Goal: Complete application form: Complete application form

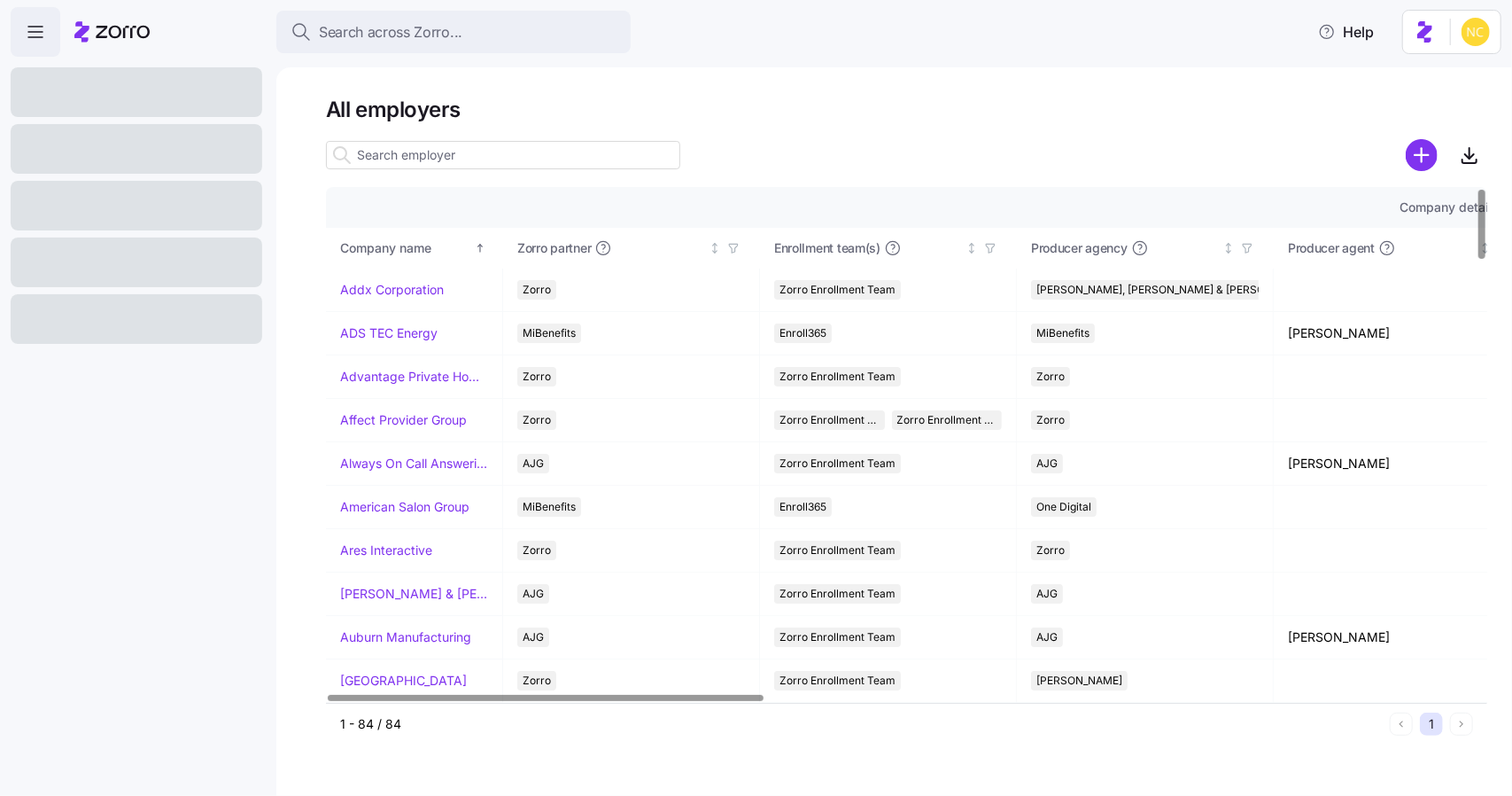
click at [459, 158] on input at bounding box center [503, 155] width 354 height 28
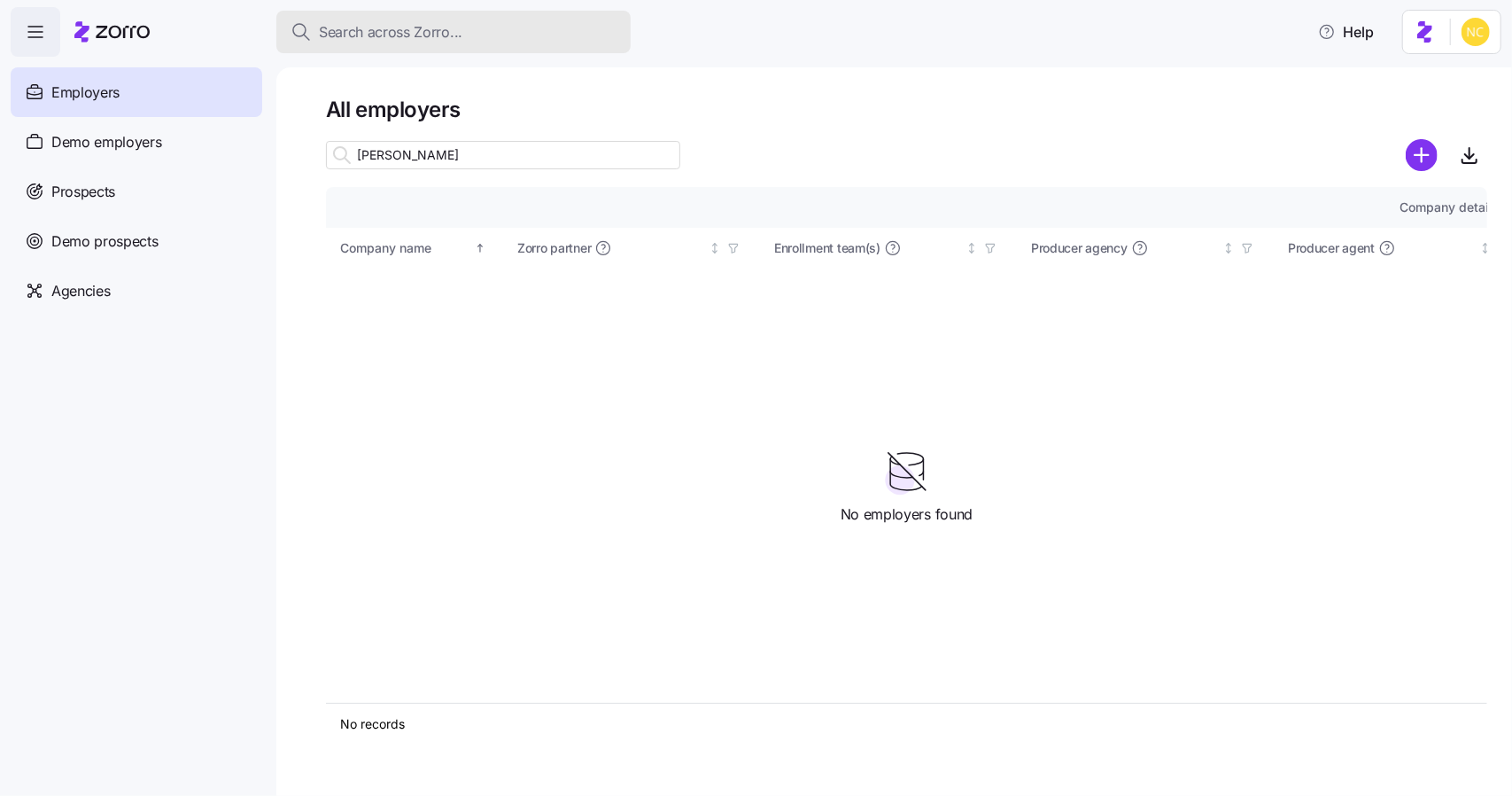
type input "catherine"
click at [345, 35] on span "Search across Zorro..." at bounding box center [391, 32] width 144 height 22
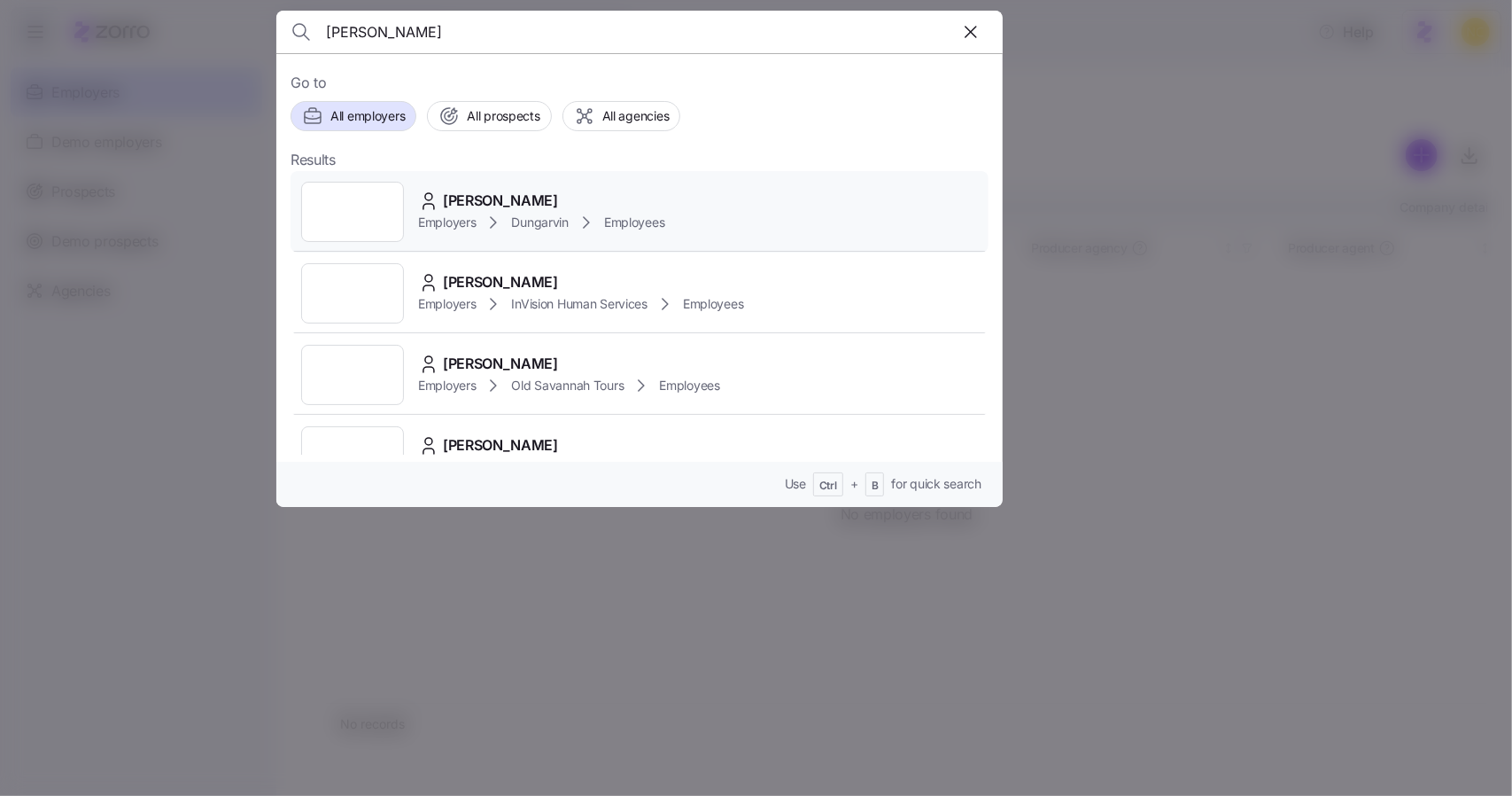
type input "catherine nganga"
click at [503, 203] on span "[PERSON_NAME]" at bounding box center [501, 200] width 115 height 22
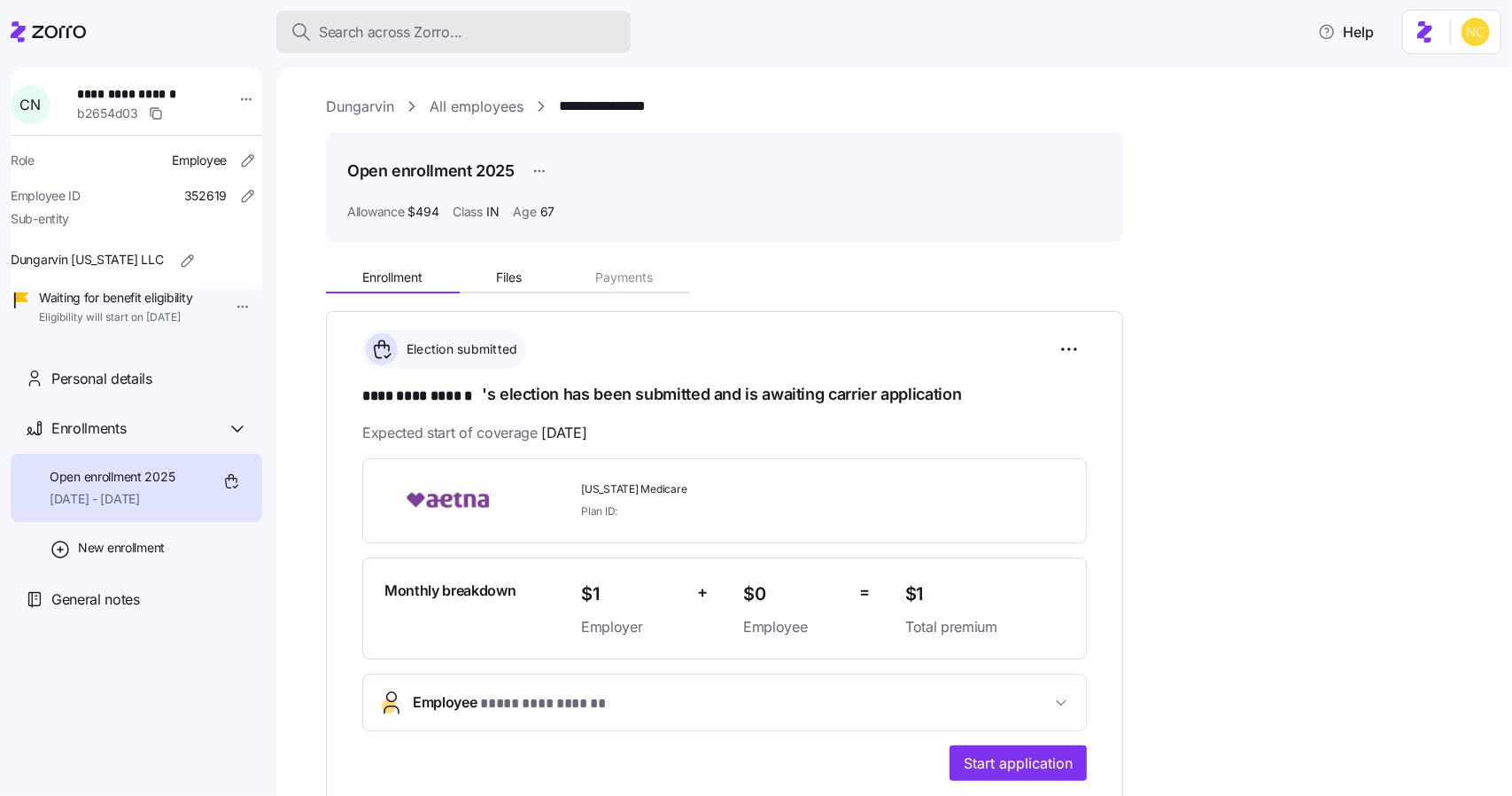
click at [360, 27] on span "Search across Zorro..." at bounding box center [391, 32] width 144 height 22
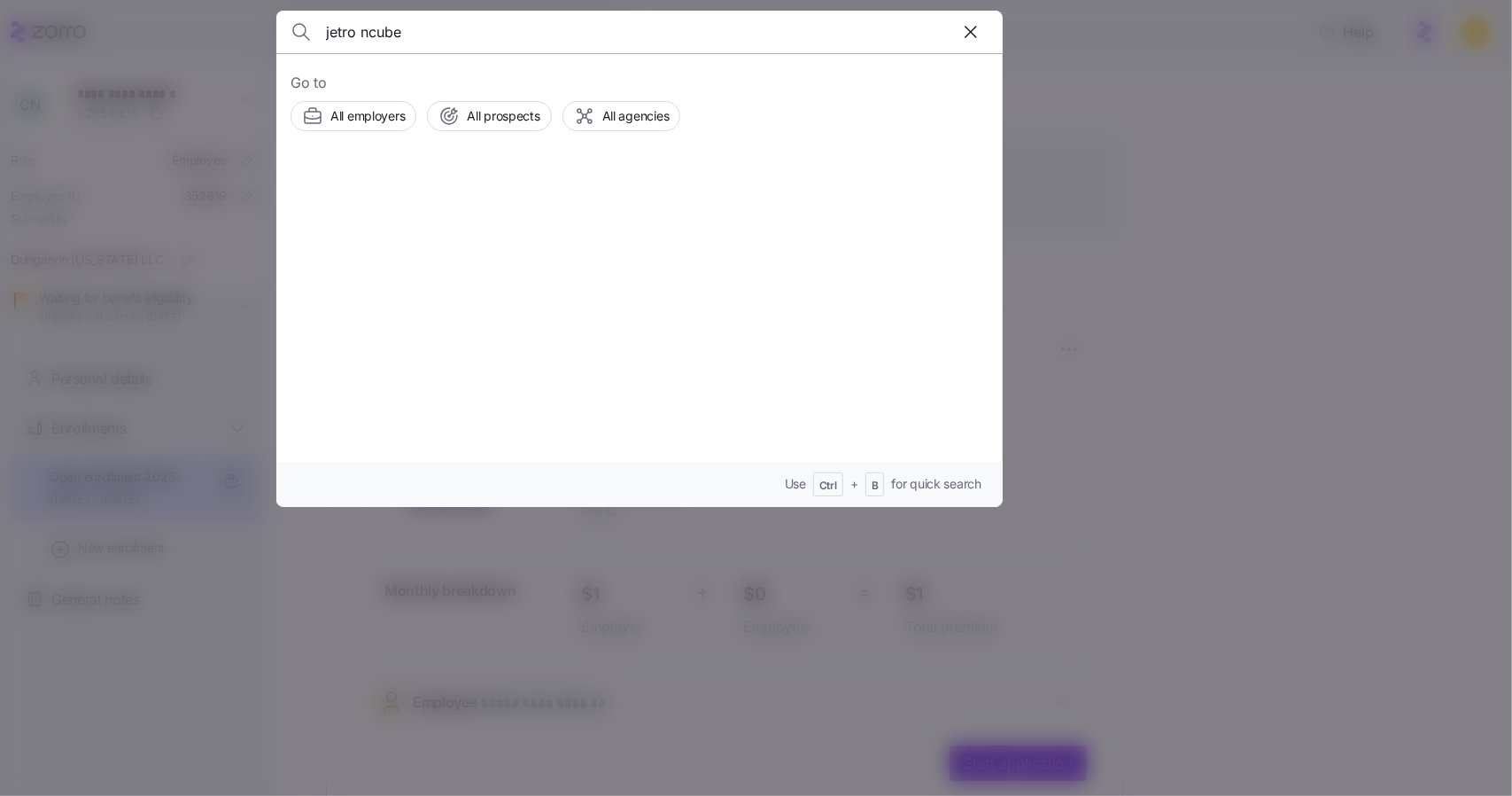
type input "jetro ncube"
click at [421, 211] on div "Employers Dungarvin Employees" at bounding box center [541, 222] width 246 height 21
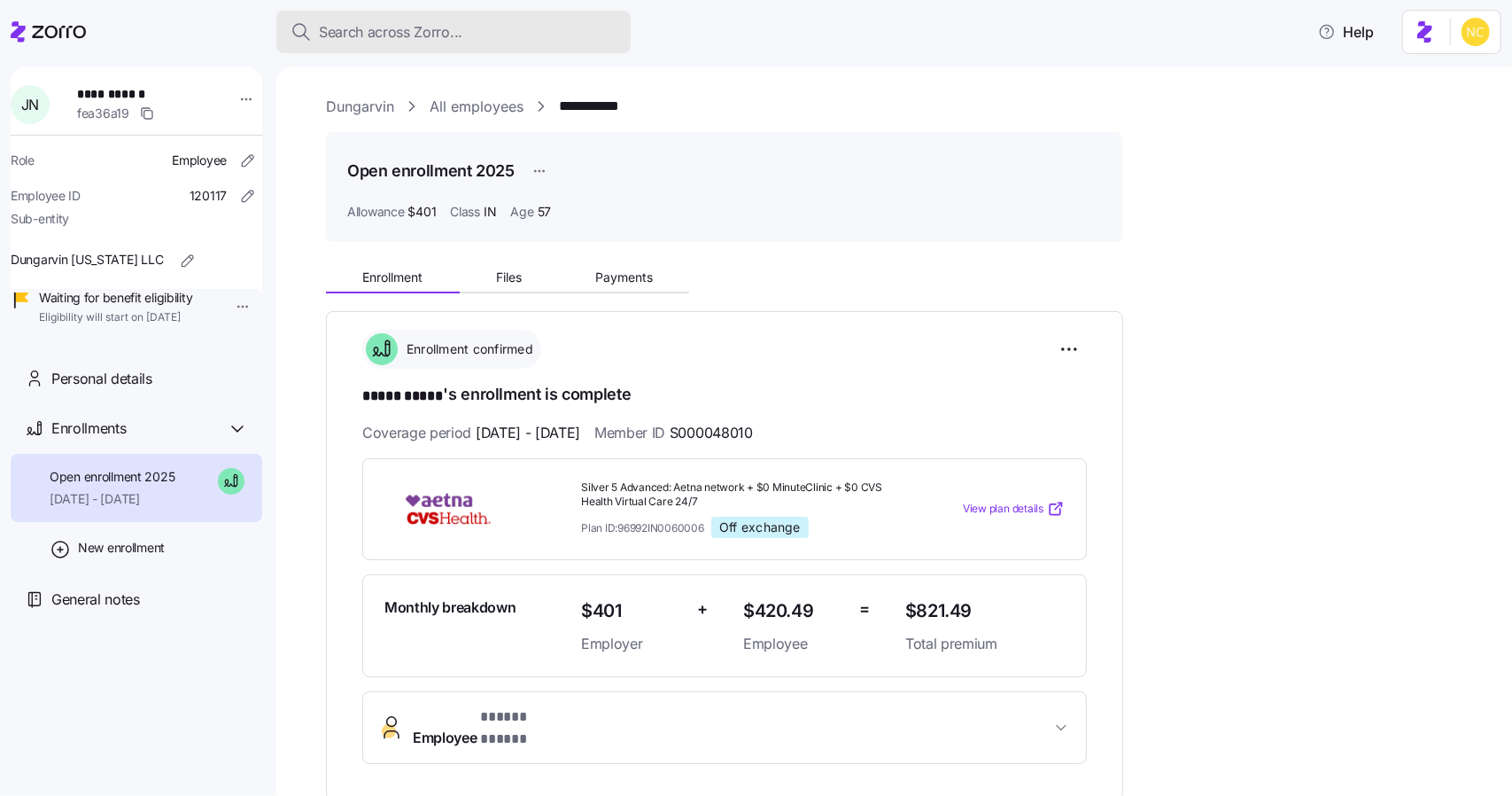
click at [382, 12] on button "Search across Zorro..." at bounding box center [453, 32] width 354 height 43
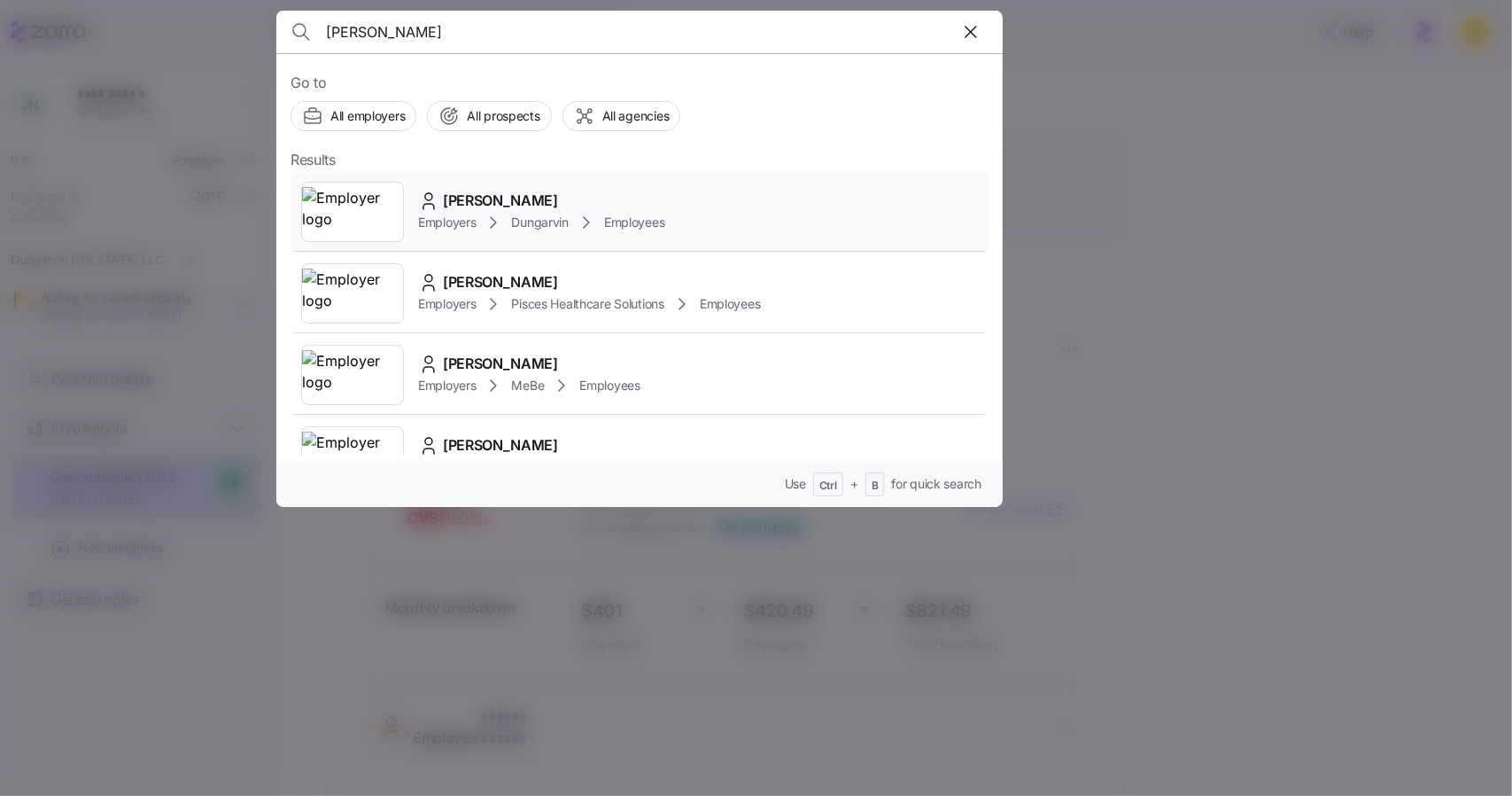
type input "marjorie banks"
click at [455, 213] on span "Employers" at bounding box center [447, 222] width 58 height 18
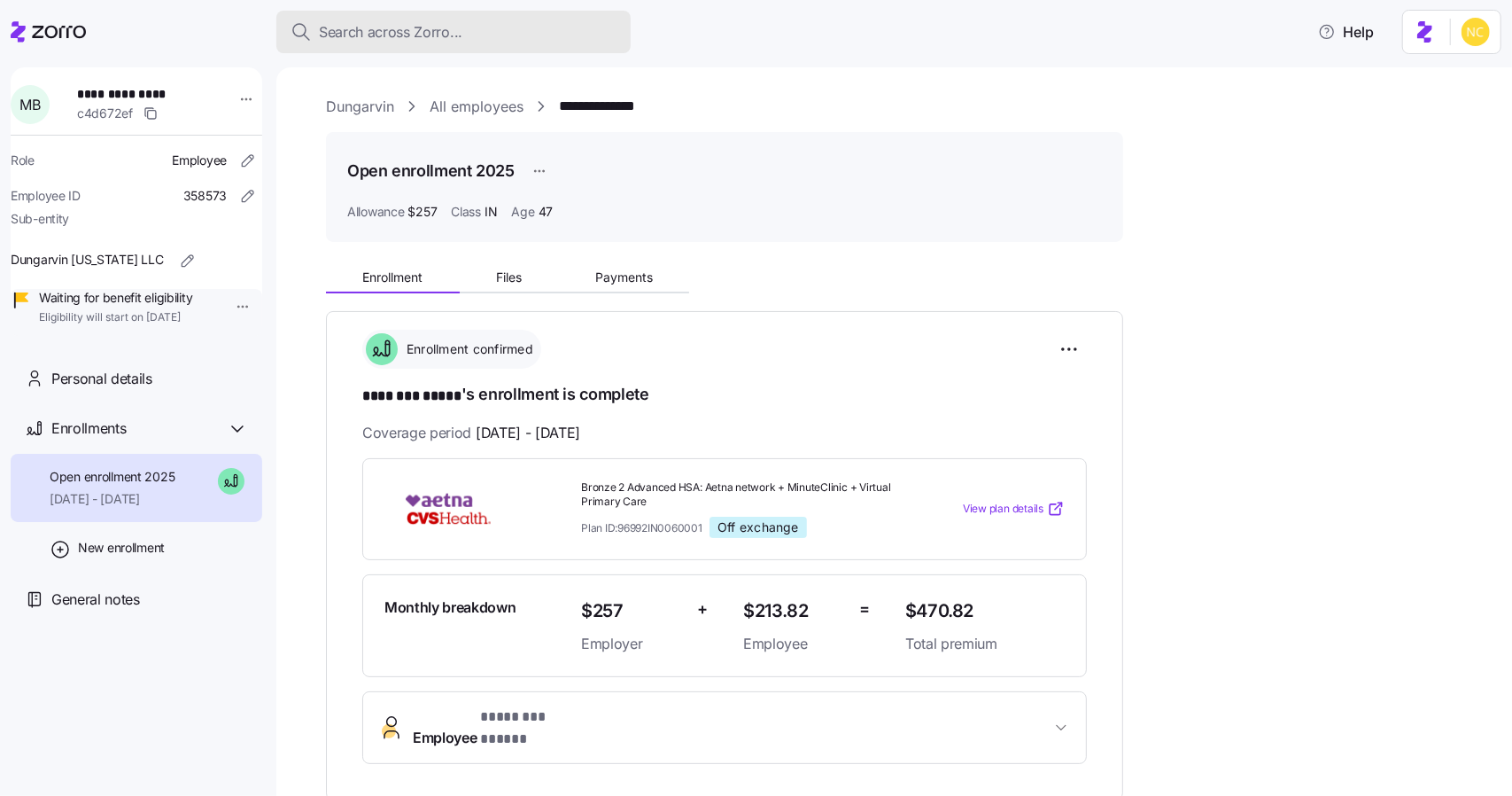
click at [383, 28] on span "Search across Zorro..." at bounding box center [391, 32] width 144 height 22
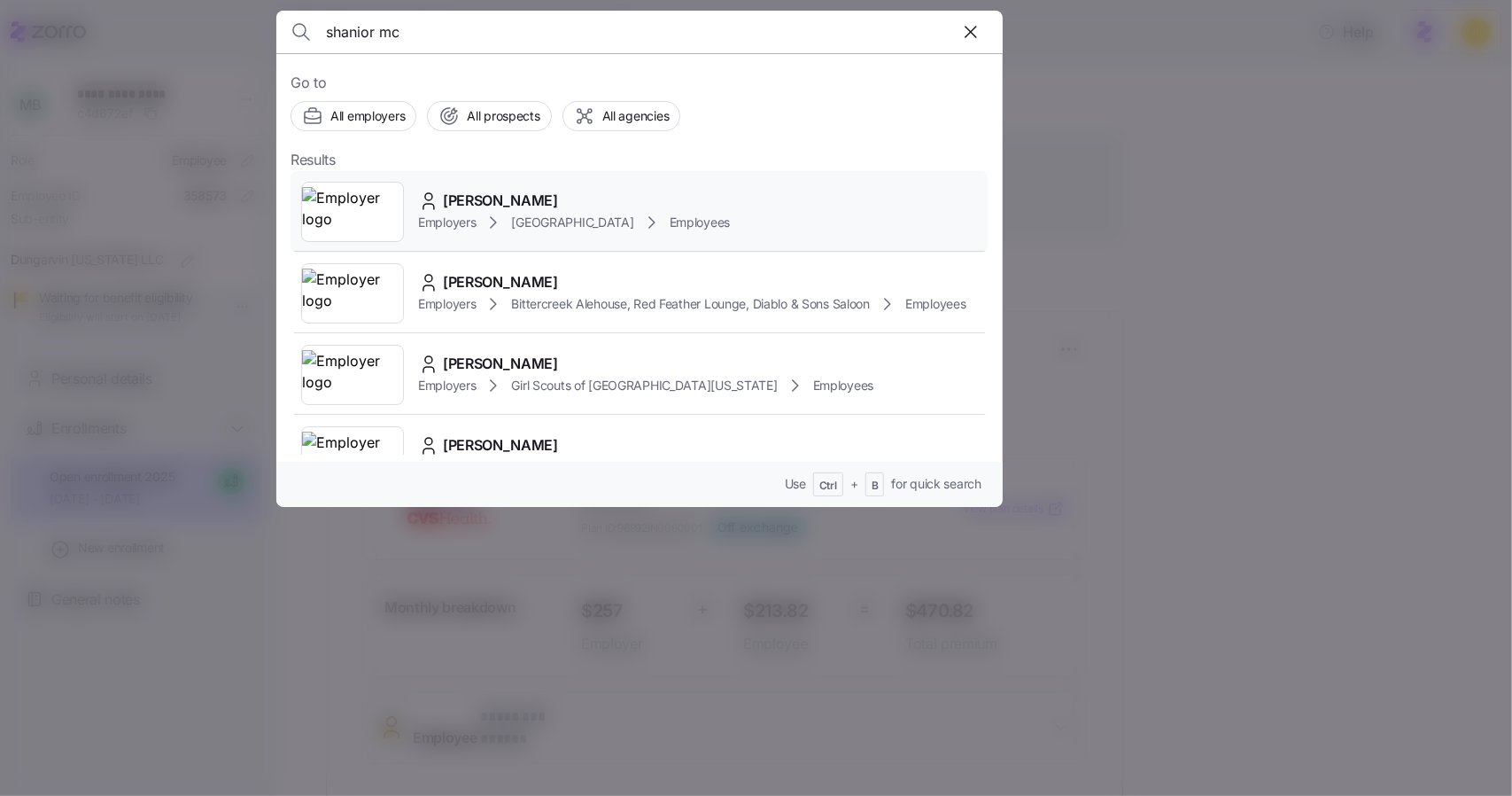
type input "shanior mc"
click at [427, 186] on div "Shanior McCalla Employers Avondale House Employees" at bounding box center [639, 212] width 698 height 82
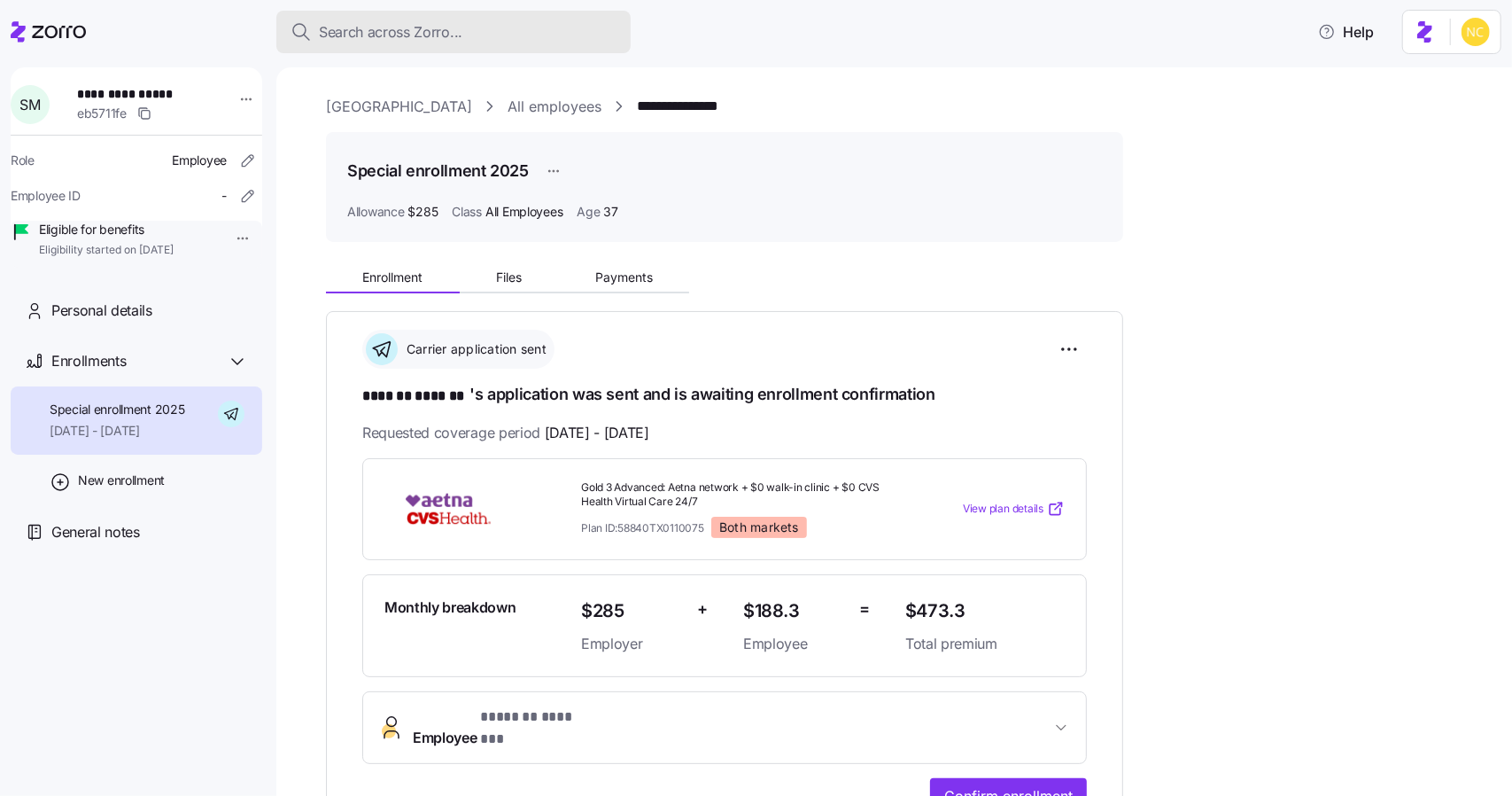
click at [377, 46] on button "Search across Zorro..." at bounding box center [453, 32] width 354 height 43
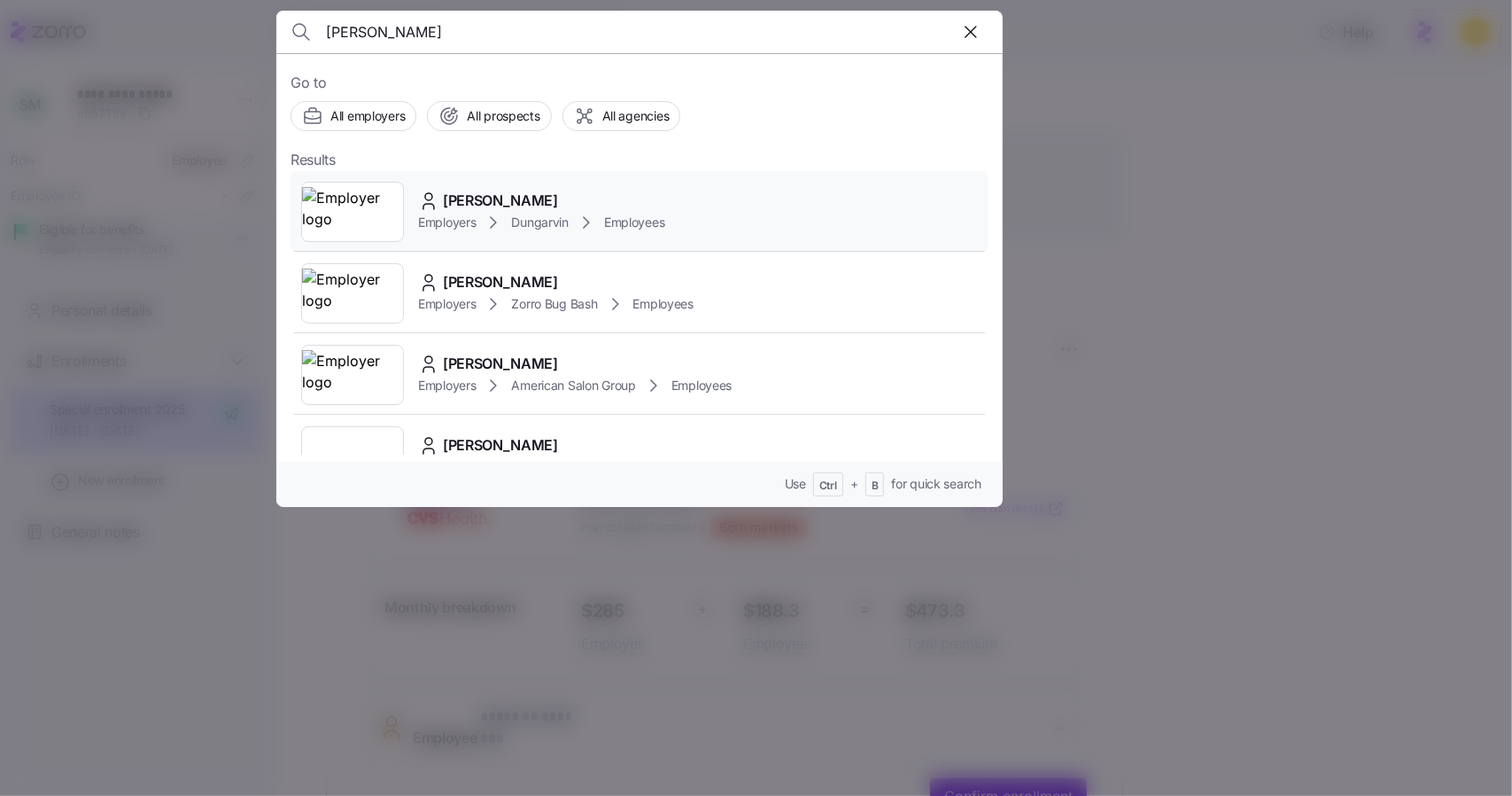
type input "angela jil"
click at [471, 200] on span "Angela Jiles" at bounding box center [501, 200] width 115 height 22
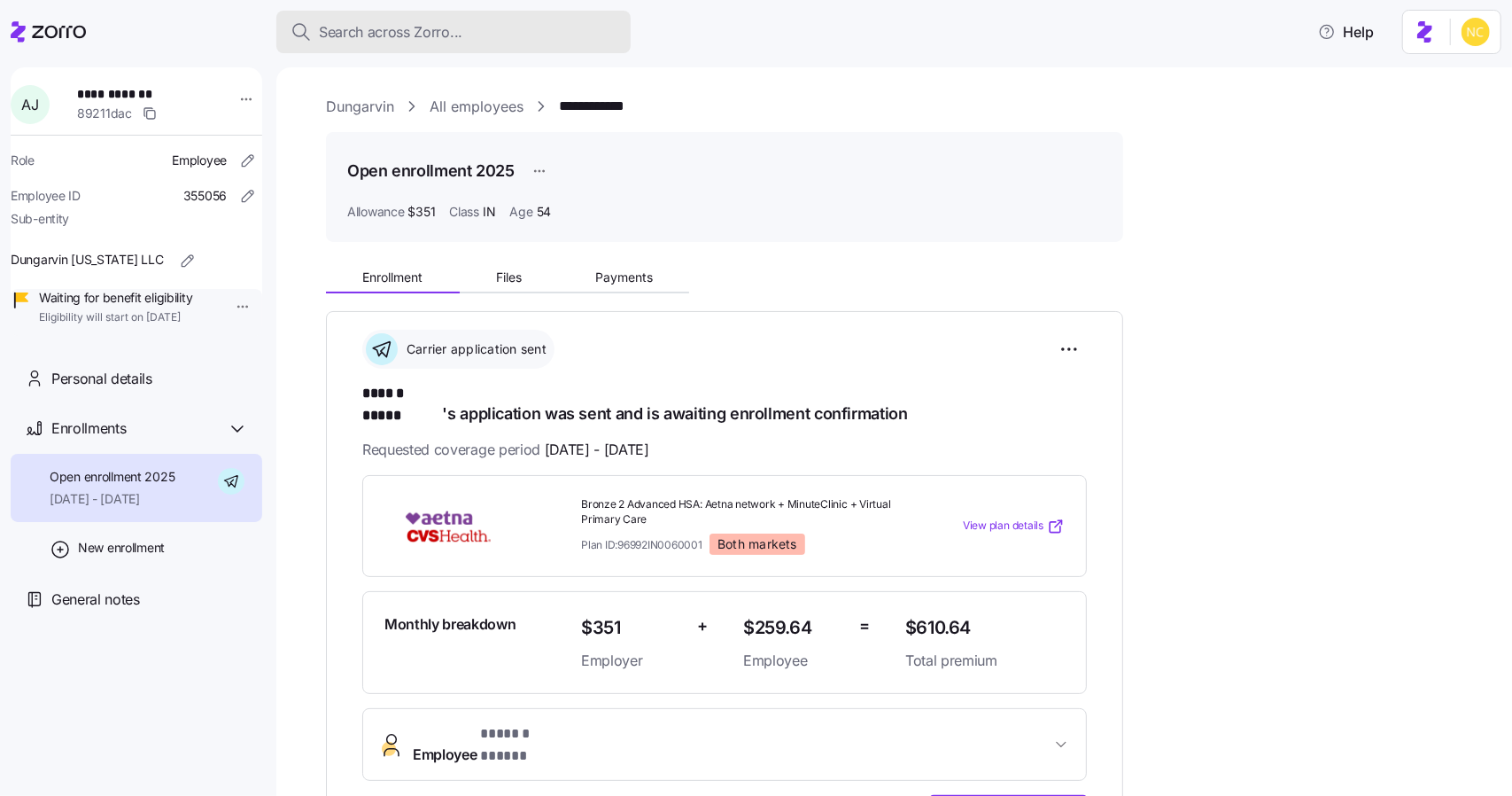
click at [354, 20] on button "Search across Zorro..." at bounding box center [453, 32] width 354 height 43
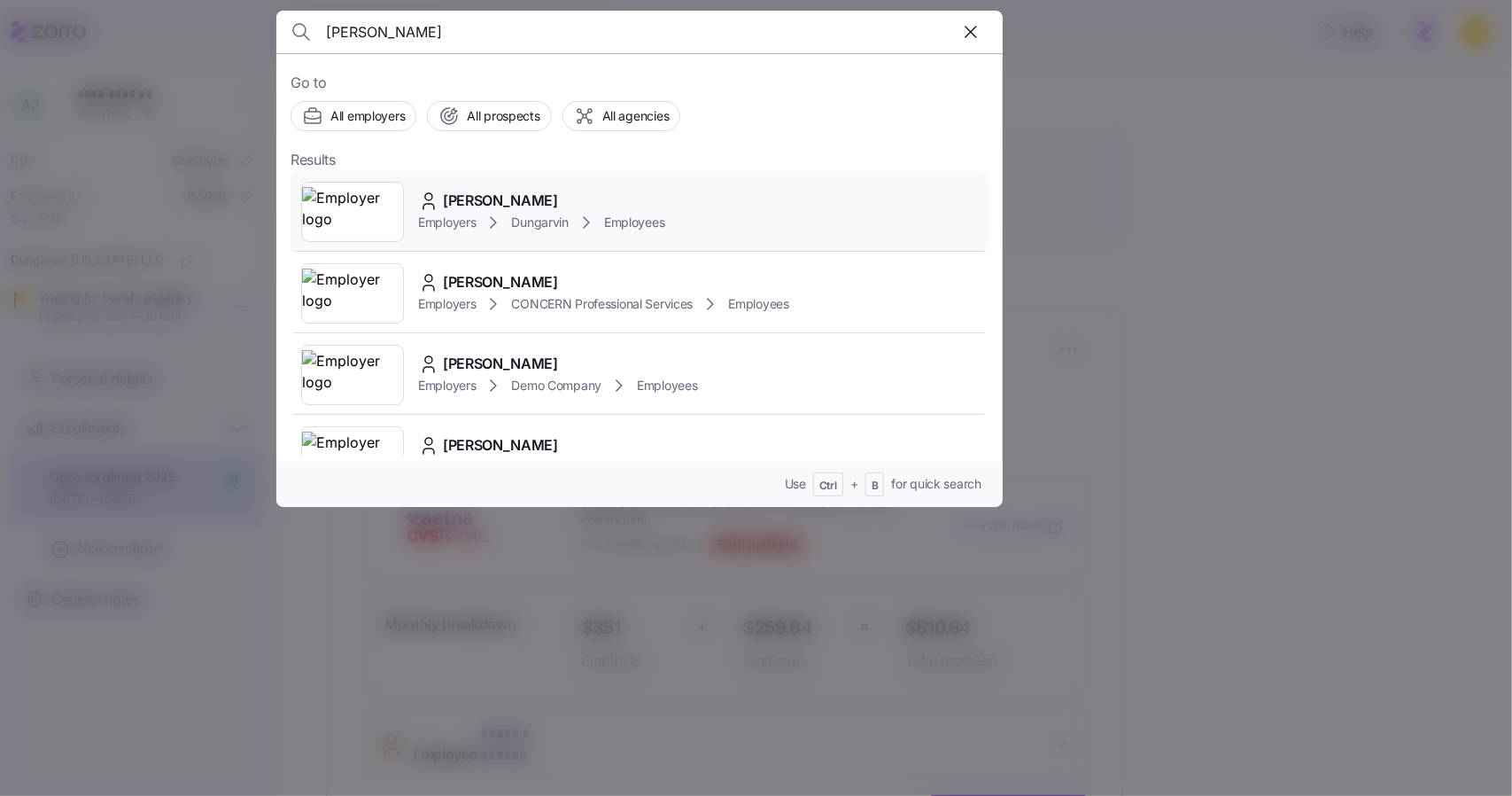
type input "elizabeth za"
click at [519, 201] on span "Elizabeth Zarndt" at bounding box center [501, 200] width 115 height 22
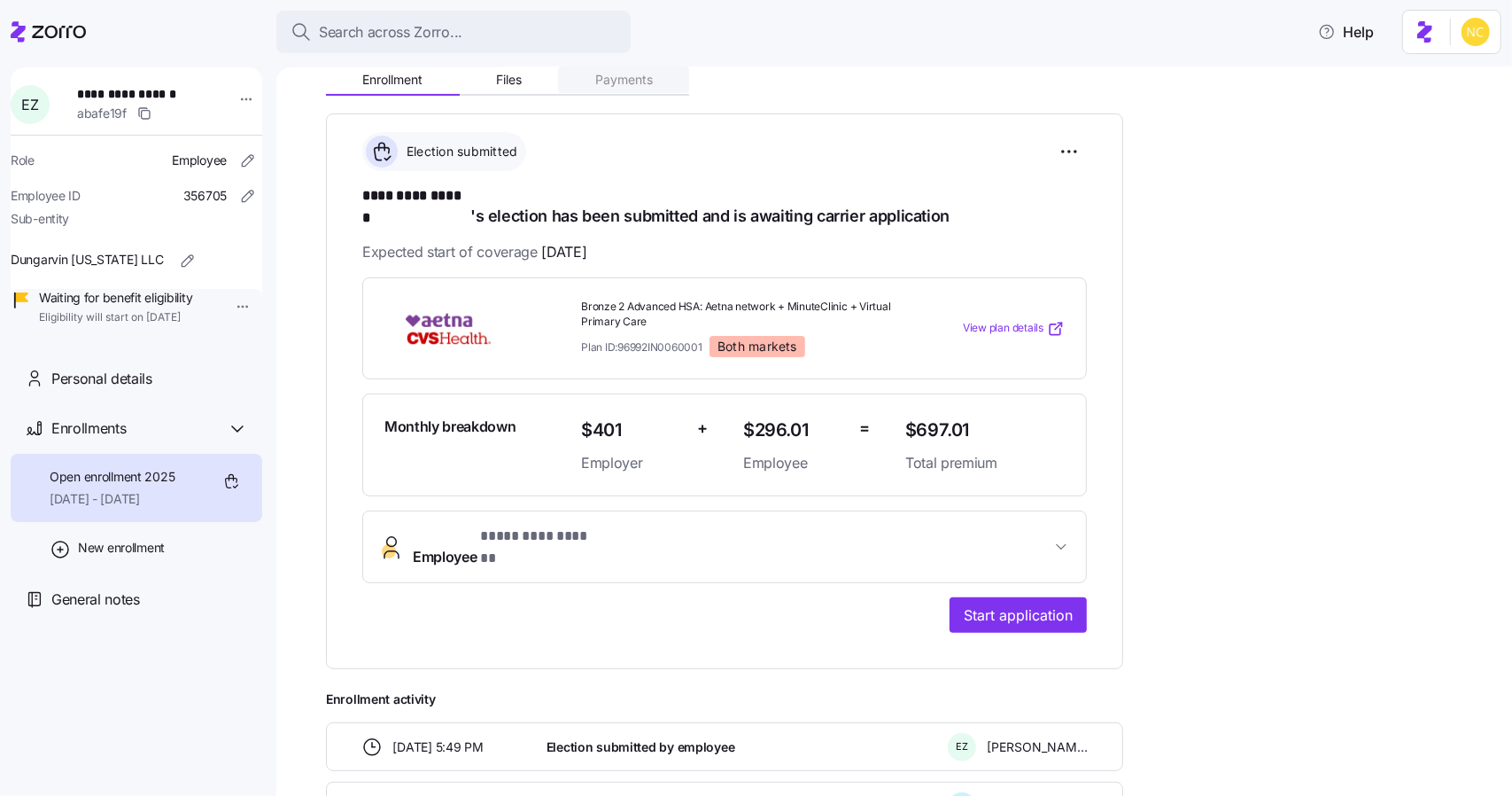
scroll to position [198, 0]
click at [986, 603] on span "Start application" at bounding box center [1017, 614] width 109 height 21
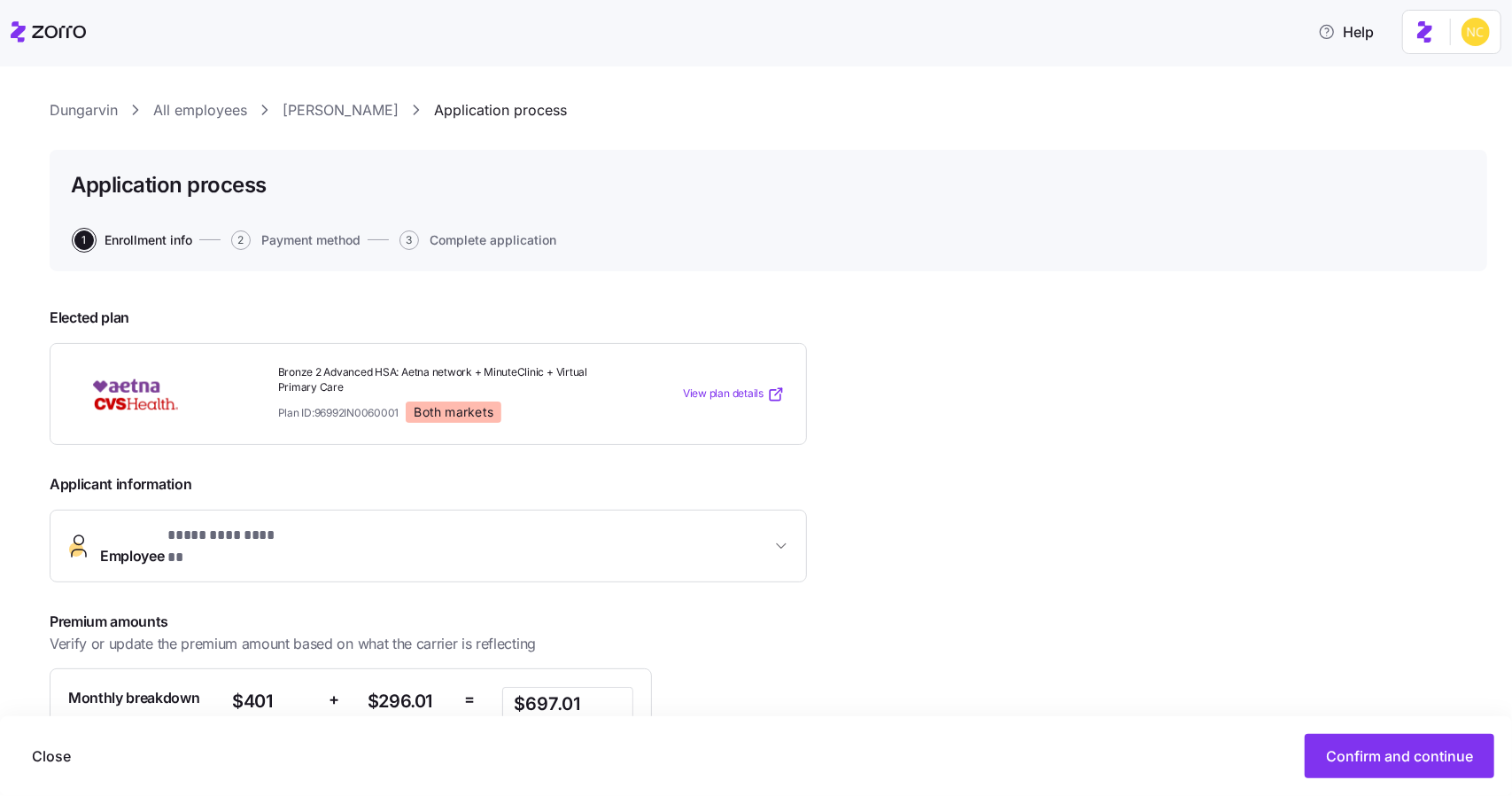
scroll to position [212, 0]
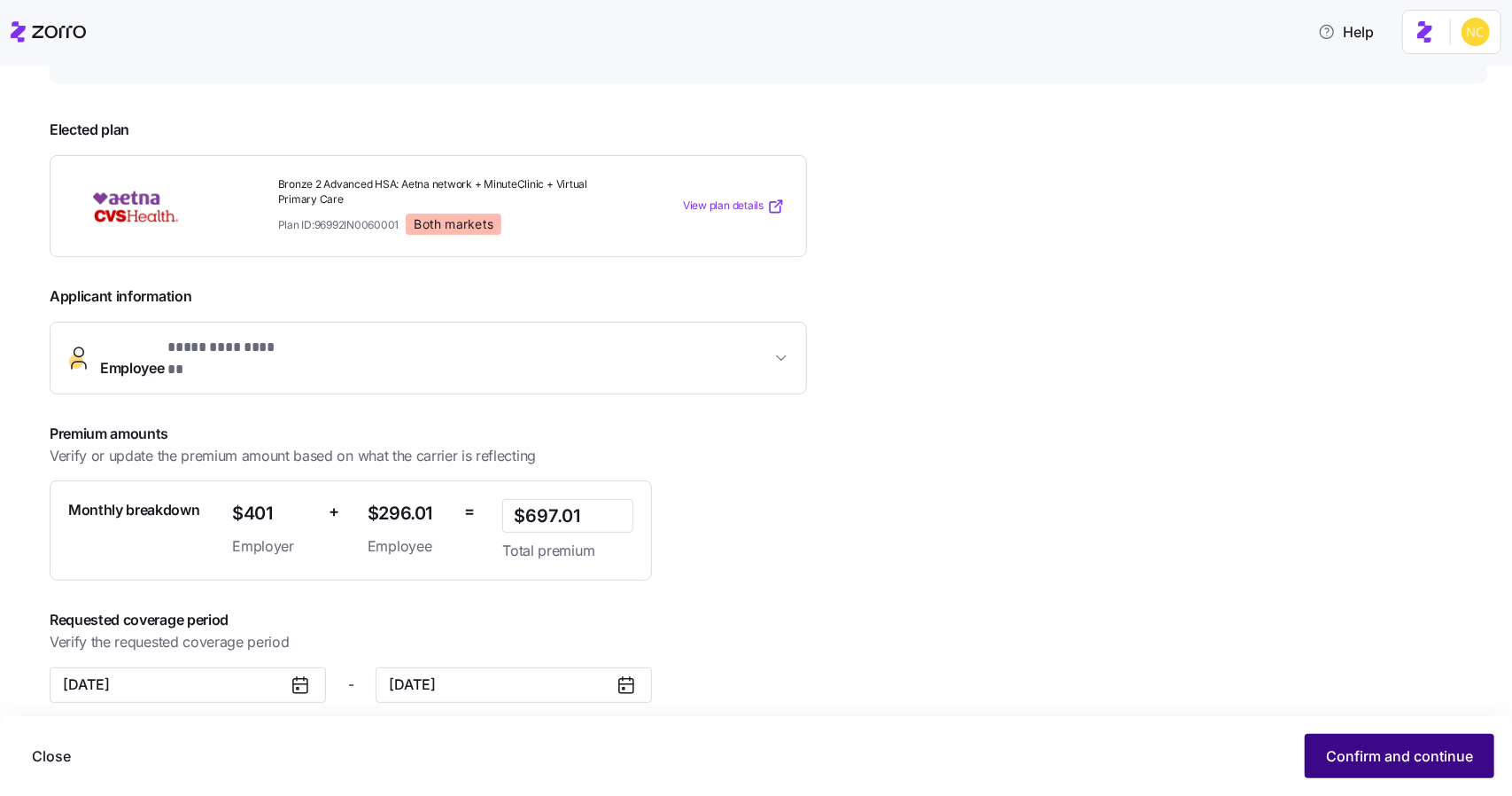
click at [1369, 768] on button "Confirm and continue" at bounding box center [1398, 756] width 189 height 44
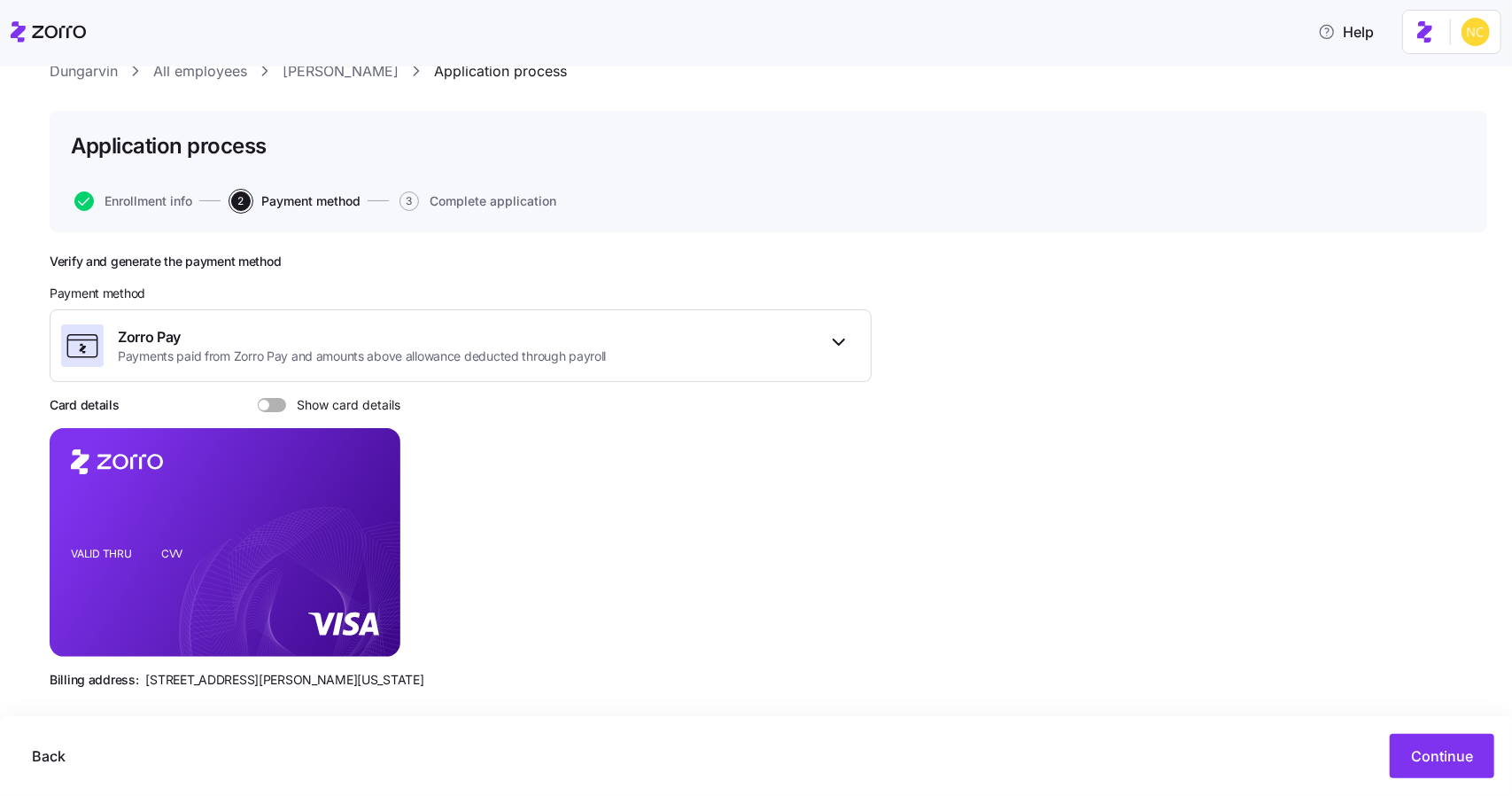
scroll to position [80, 0]
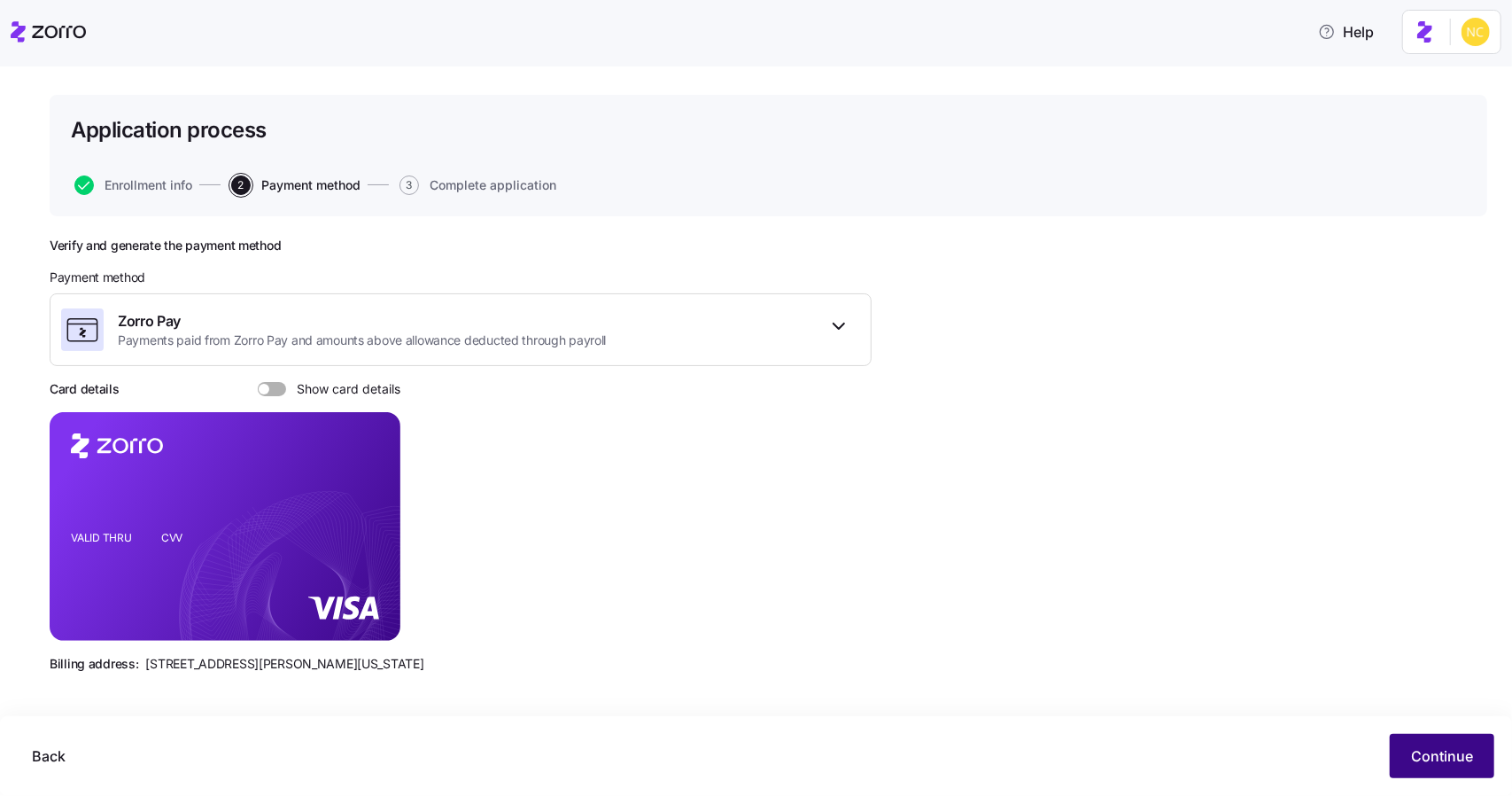
click at [1424, 747] on span "Continue" at bounding box center [1442, 756] width 62 height 21
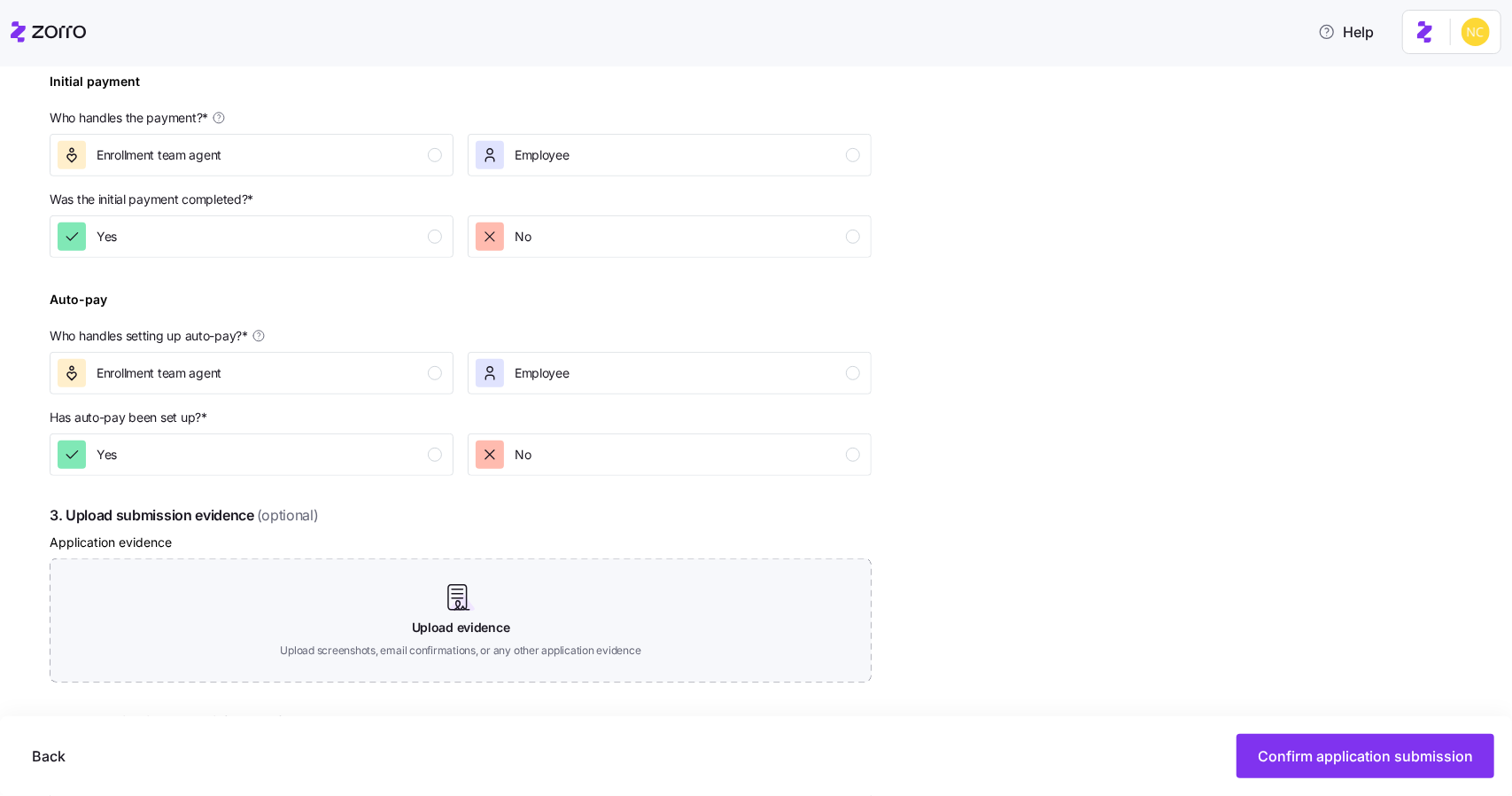
scroll to position [521, 0]
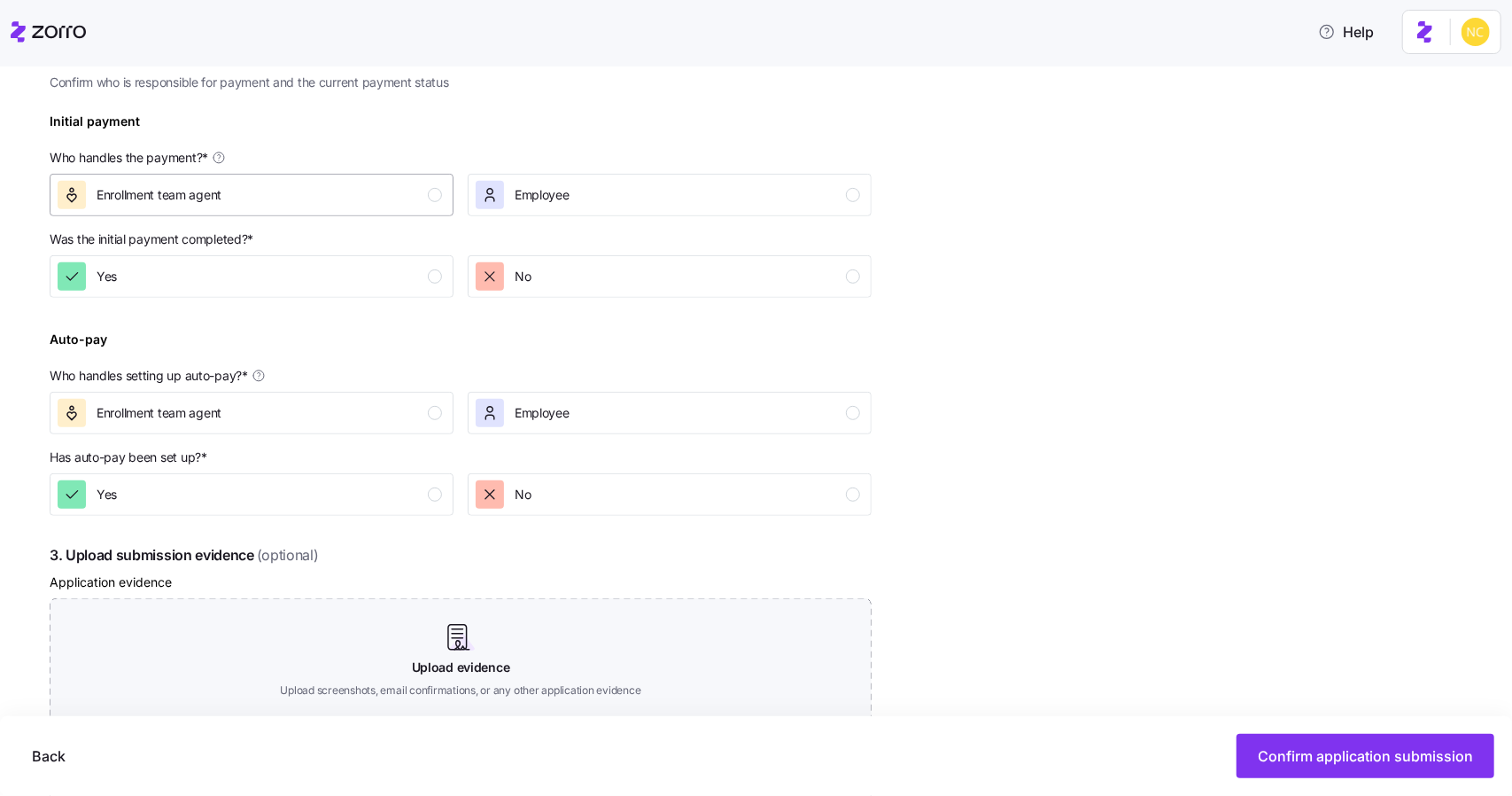
click at [365, 199] on div "Enrollment team agent" at bounding box center [249, 195] width 384 height 28
click at [349, 265] on div "Yes" at bounding box center [249, 276] width 384 height 28
click at [515, 412] on span "Employee" at bounding box center [542, 413] width 55 height 18
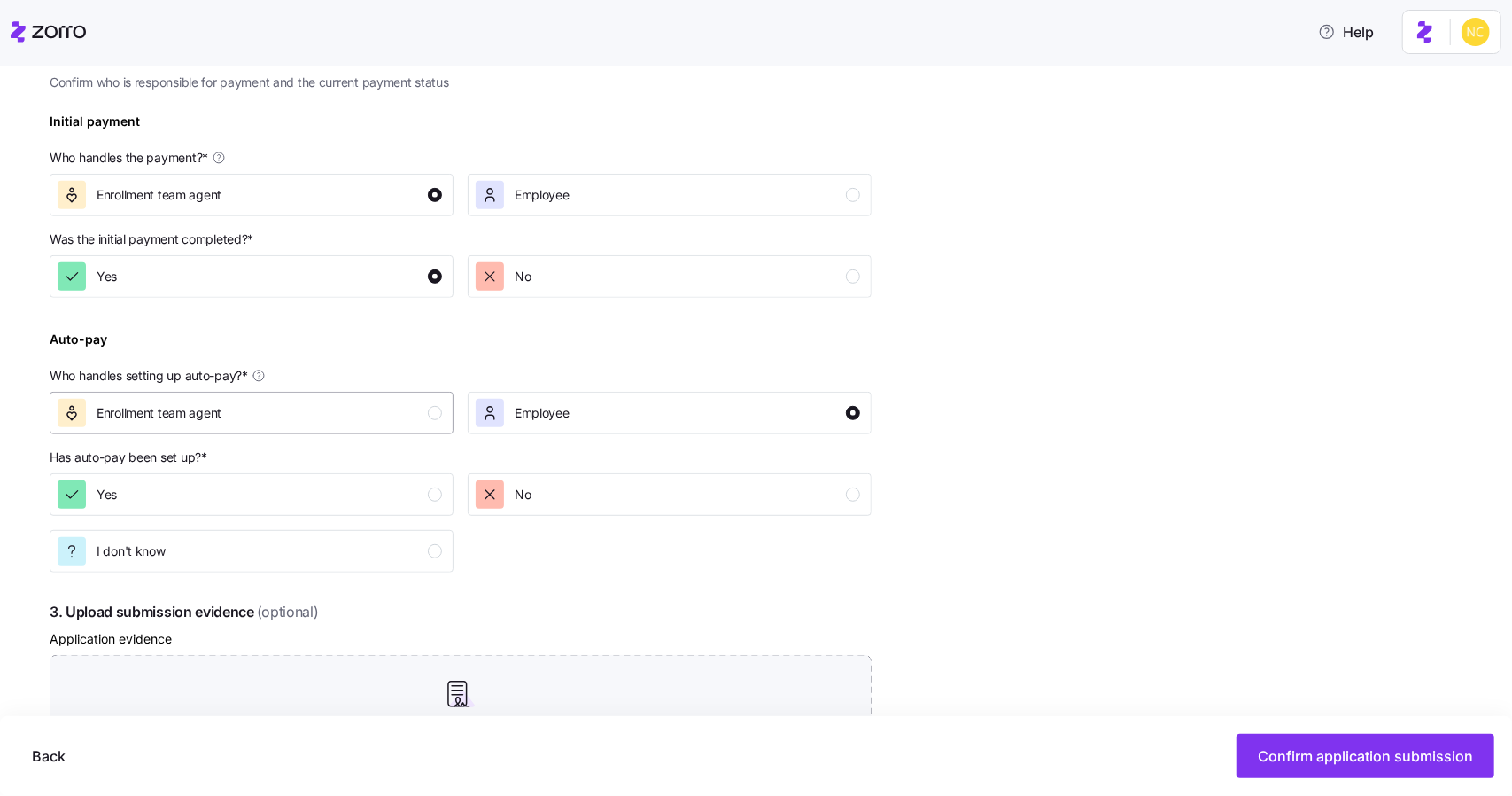
click at [408, 405] on div "Enrollment team agent" at bounding box center [249, 413] width 384 height 28
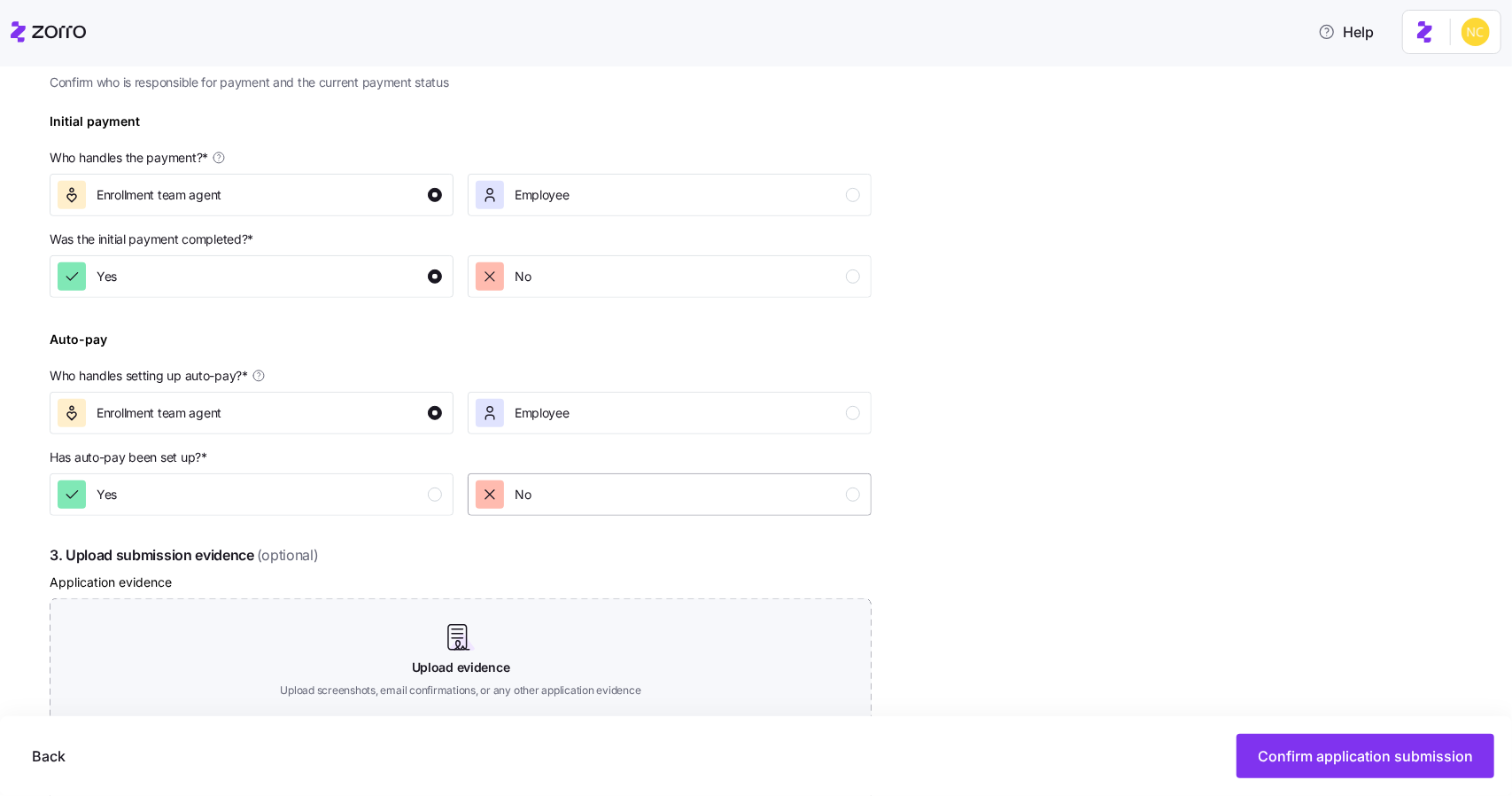
click at [505, 503] on div "No" at bounding box center [503, 495] width 55 height 28
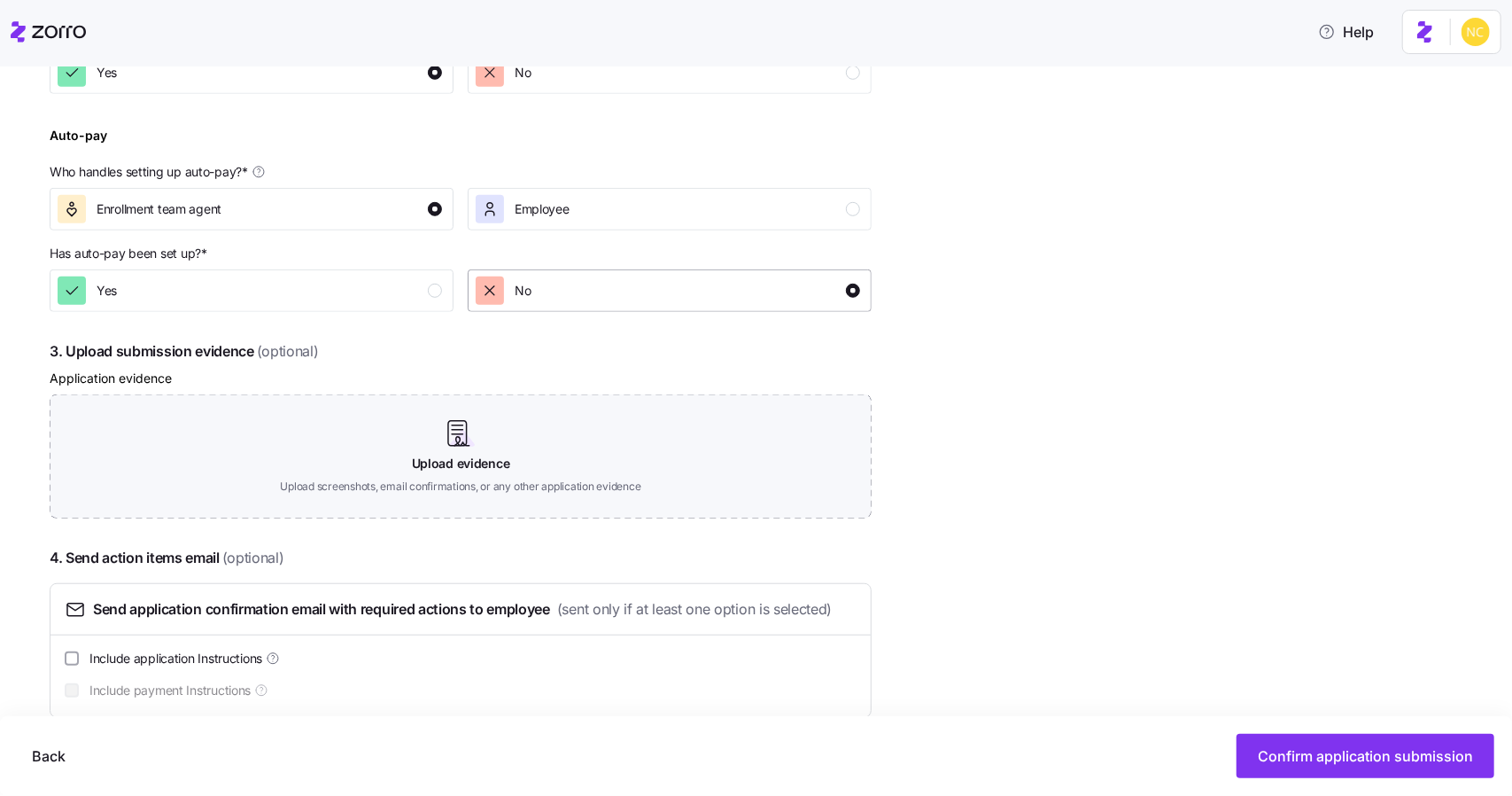
scroll to position [757, 0]
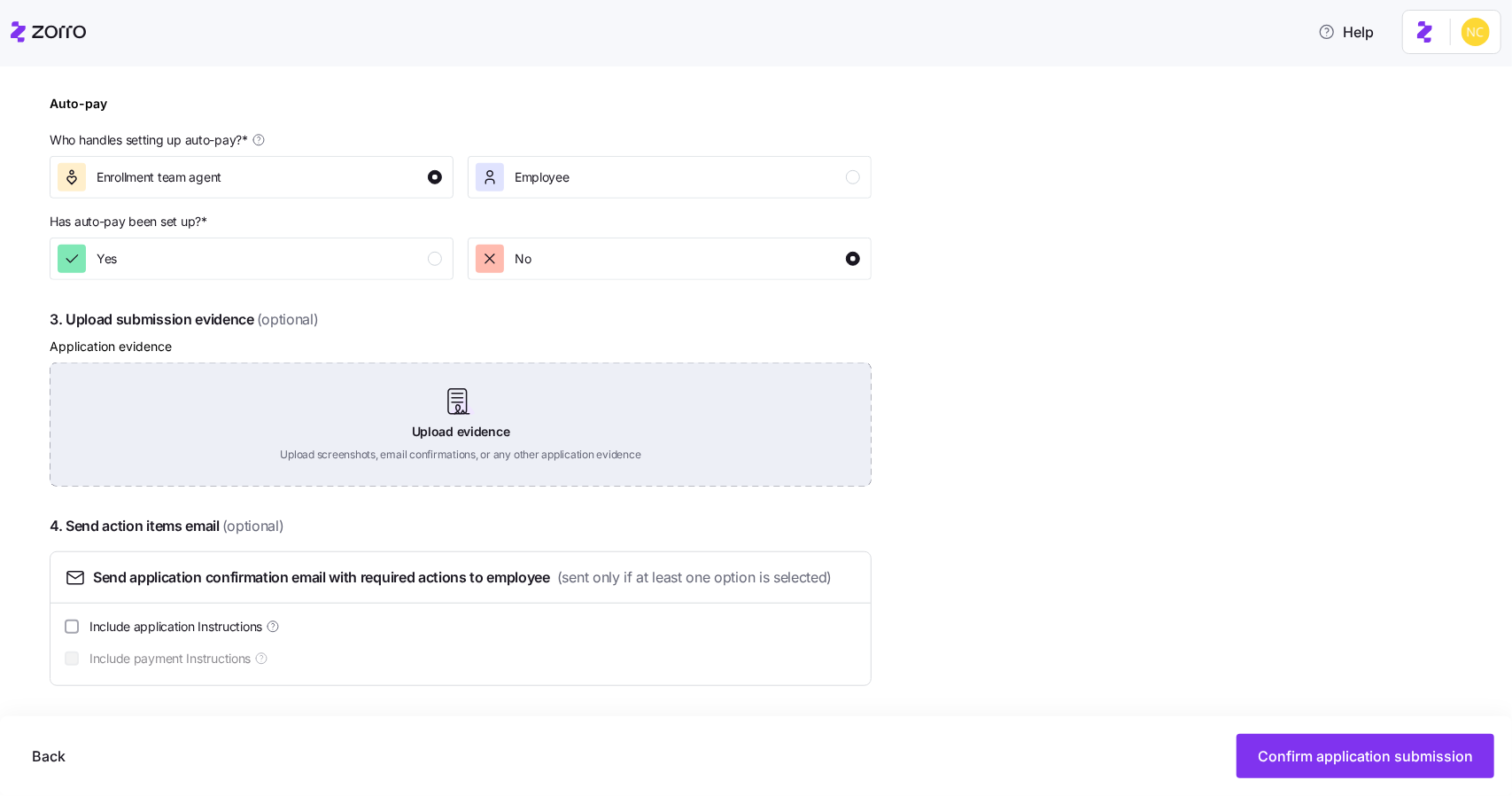
click at [448, 410] on div "Upload evidence Upload screenshots, email confirmations, or any other applicati…" at bounding box center [461, 425] width 822 height 124
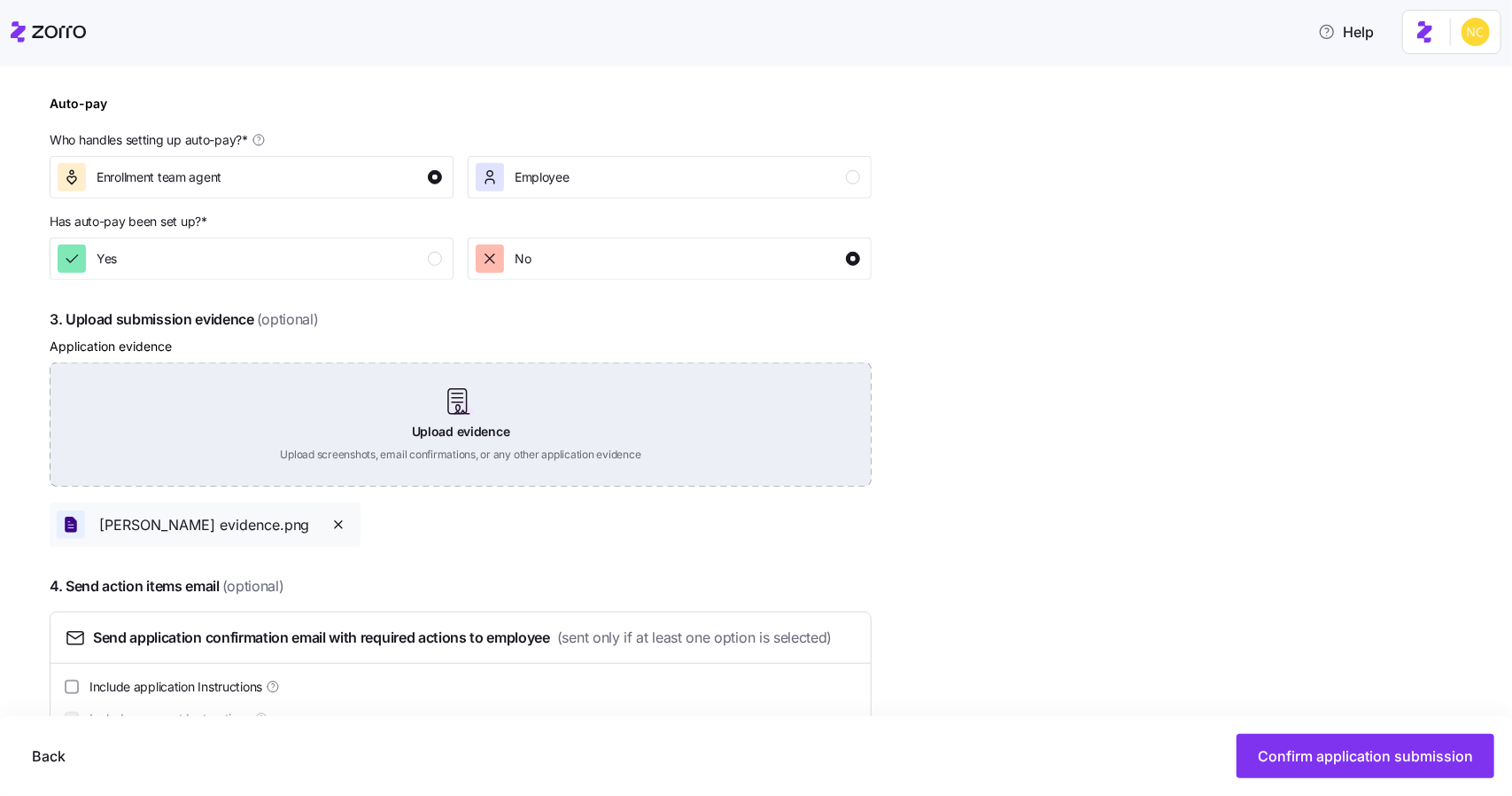
scroll to position [817, 0]
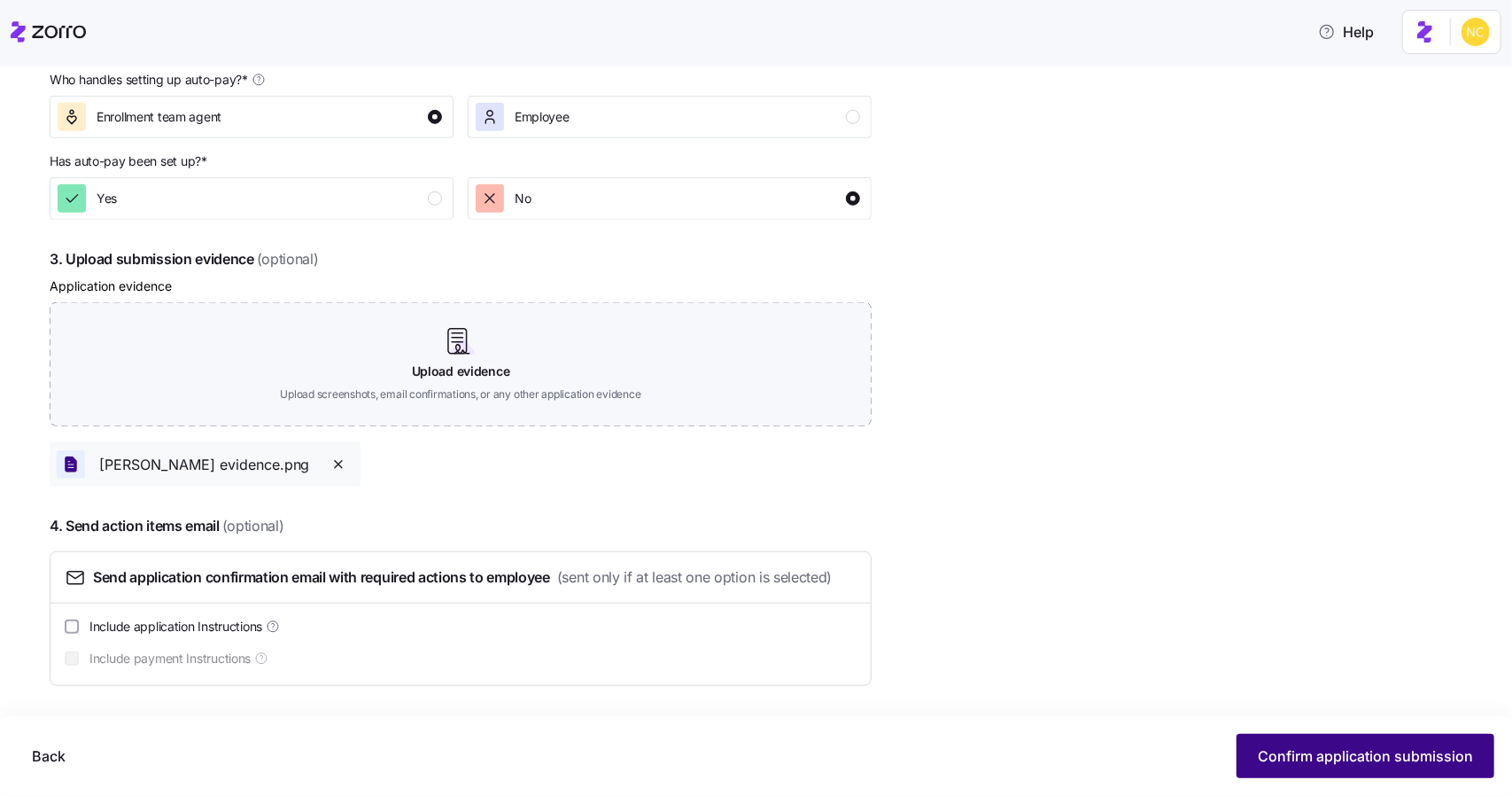
click at [1312, 774] on button "Confirm application submission" at bounding box center [1366, 756] width 257 height 44
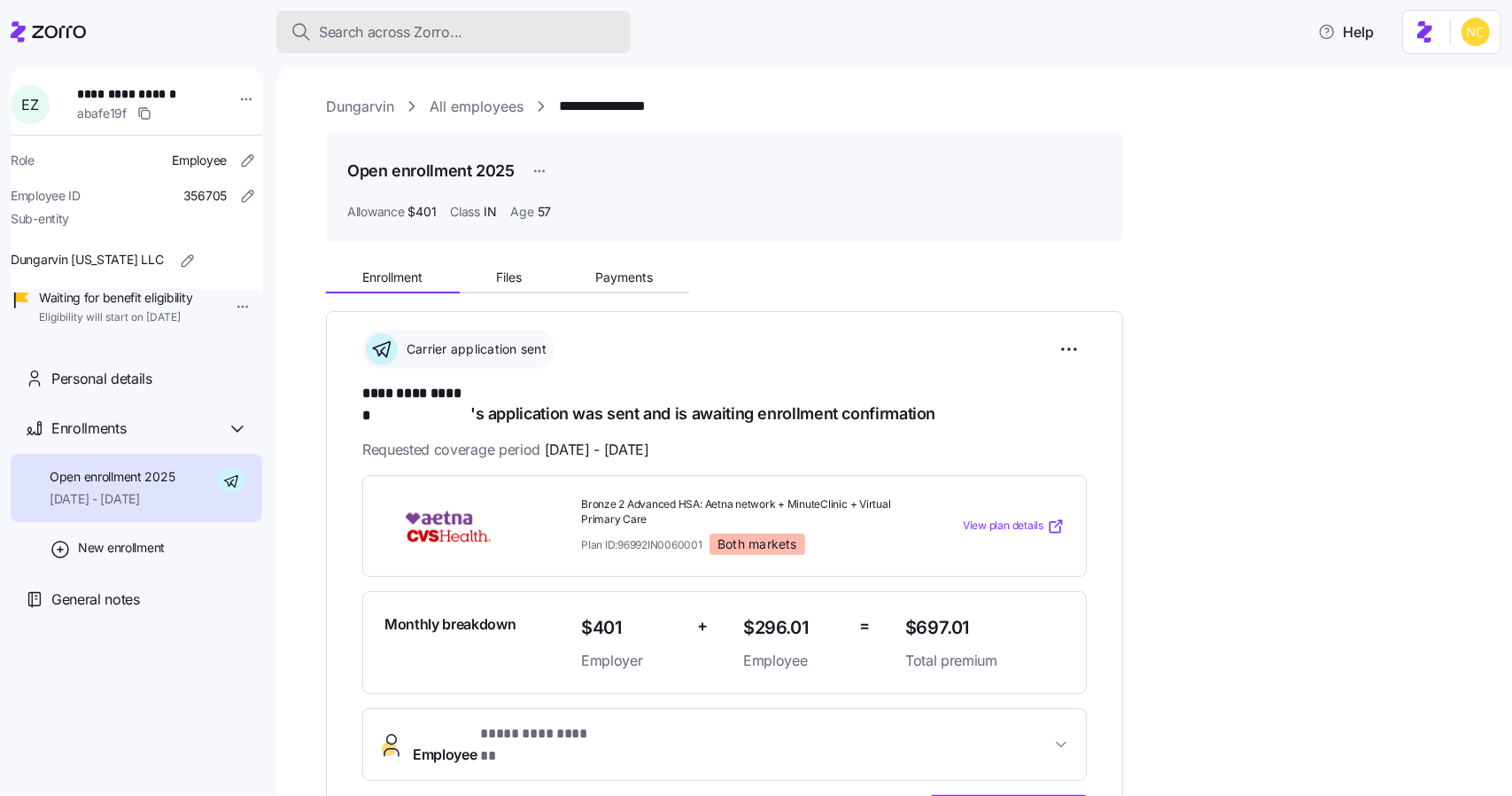
click at [432, 33] on span "Search across Zorro..." at bounding box center [391, 32] width 144 height 22
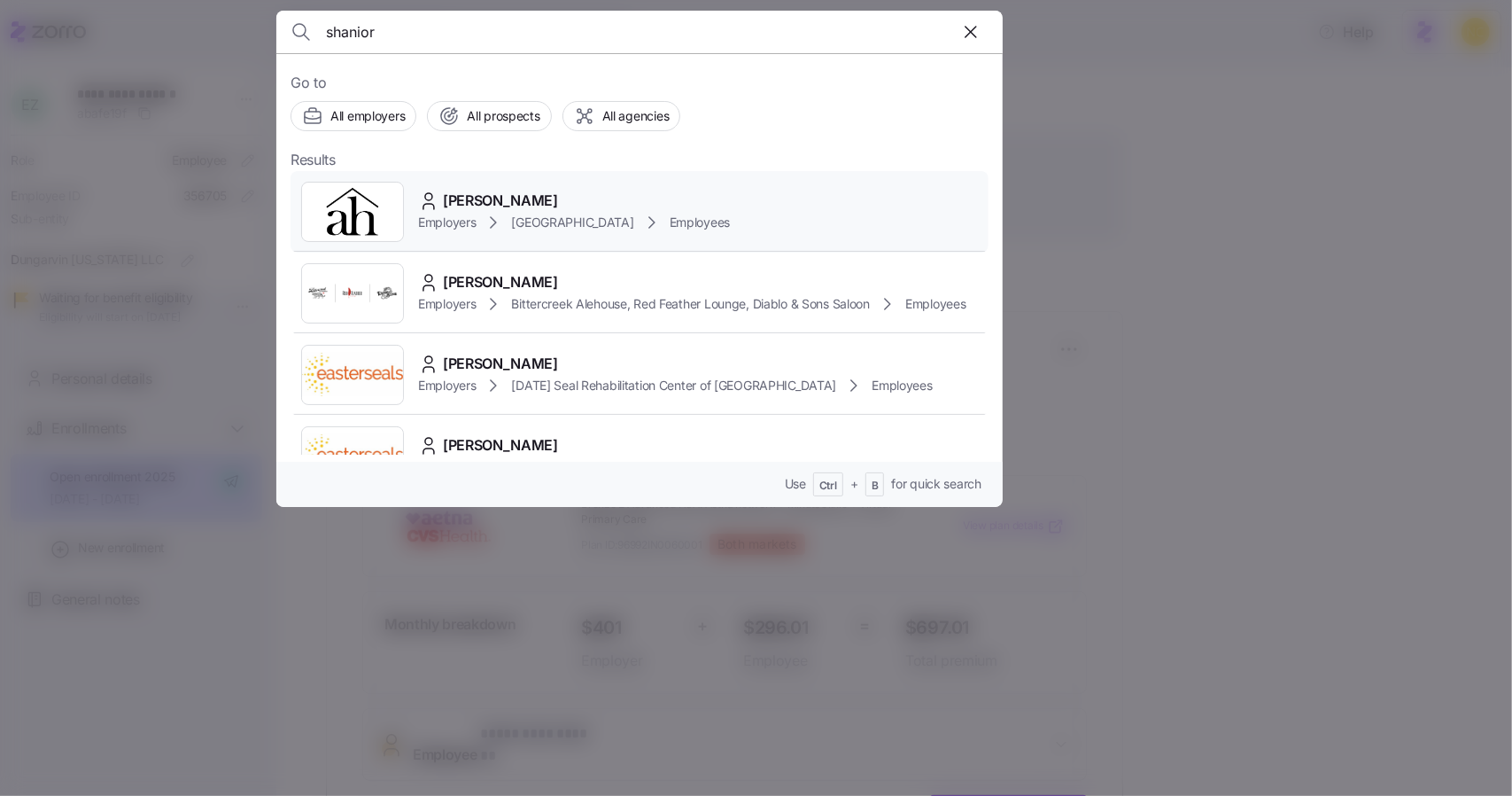
type input "shanior"
click at [486, 210] on span "Shanior McCalla" at bounding box center [501, 200] width 115 height 22
